Goal: Task Accomplishment & Management: Use online tool/utility

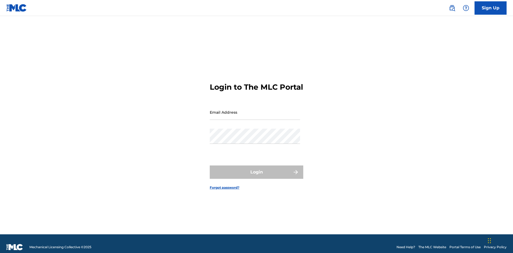
scroll to position [7, 0]
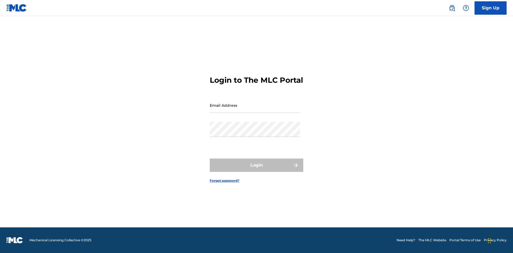
click at [255, 110] on input "Email Address" at bounding box center [255, 105] width 90 height 15
type input "[EMAIL_ADDRESS][DOMAIN_NAME]"
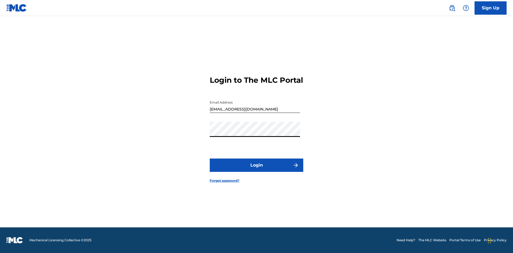
click at [256, 170] on button "Login" at bounding box center [256, 165] width 93 height 13
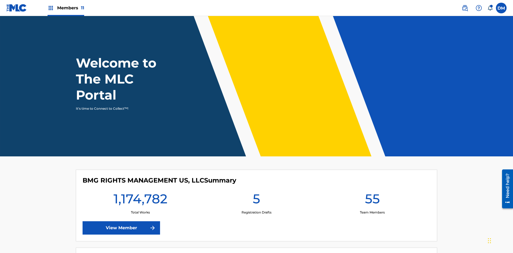
scroll to position [23, 0]
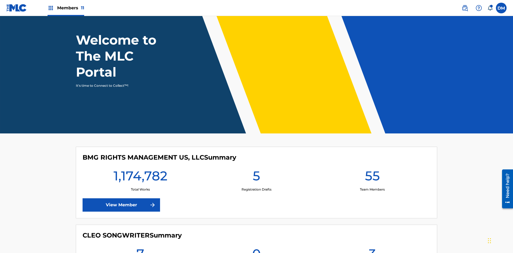
click at [66, 8] on span "Members 11" at bounding box center [70, 8] width 27 height 6
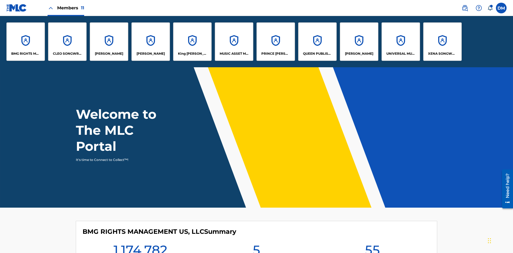
scroll to position [19, 0]
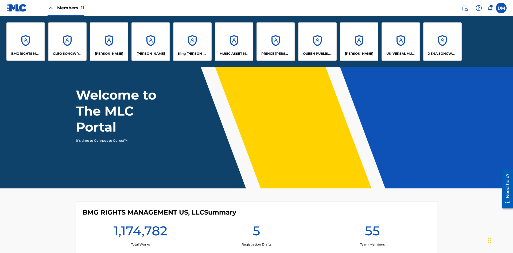
click at [400, 54] on p "UNIVERSAL MUSIC PUB GROUP" at bounding box center [400, 53] width 29 height 5
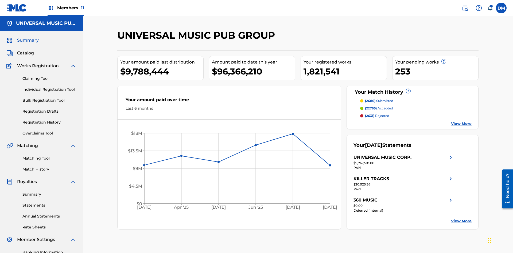
click at [49, 87] on link "Individual Registration Tool" at bounding box center [49, 90] width 54 height 6
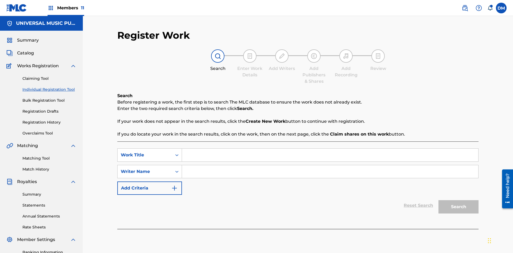
click at [330, 149] on input "Search Form" at bounding box center [330, 155] width 296 height 13
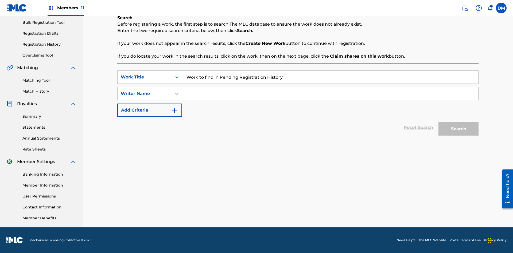
type input "Work to find in Pending Registration History"
click at [330, 94] on input "Search Form" at bounding box center [330, 93] width 296 height 13
type input "Test Name"
click at [458, 129] on button "Search" at bounding box center [458, 128] width 40 height 13
